Goal: Find specific page/section: Find specific page/section

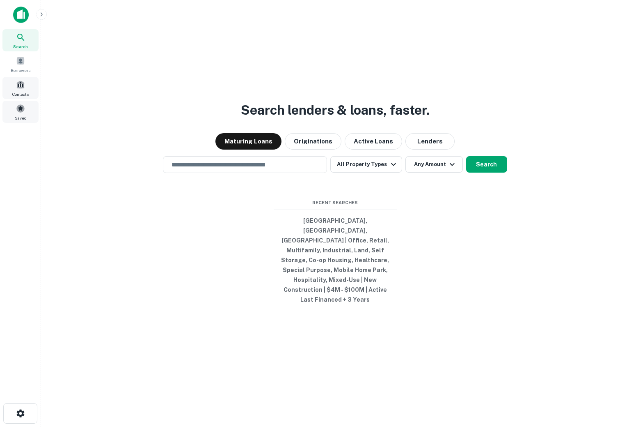
click at [21, 103] on div "Saved" at bounding box center [20, 112] width 36 height 22
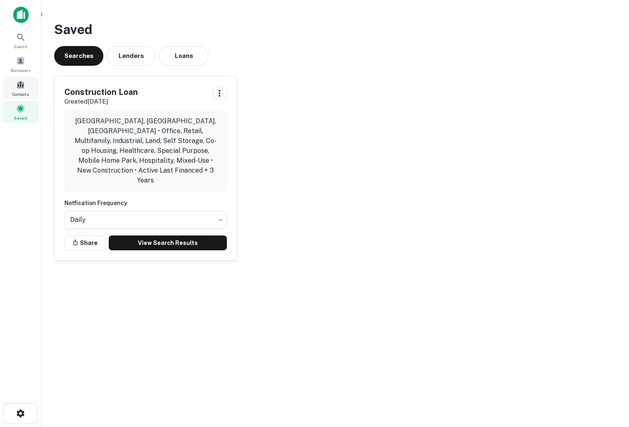
click at [20, 85] on span at bounding box center [20, 84] width 9 height 9
